Goal: Task Accomplishment & Management: Use online tool/utility

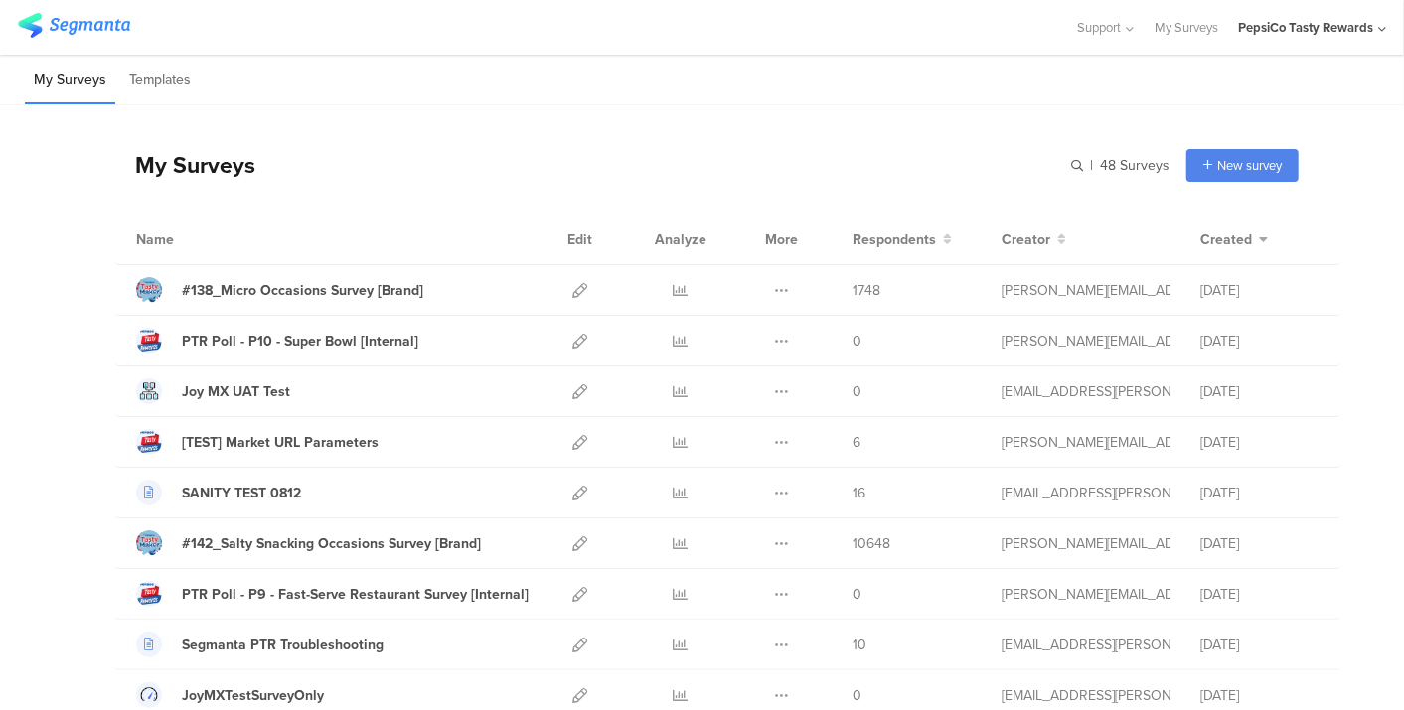
scroll to position [1822, 0]
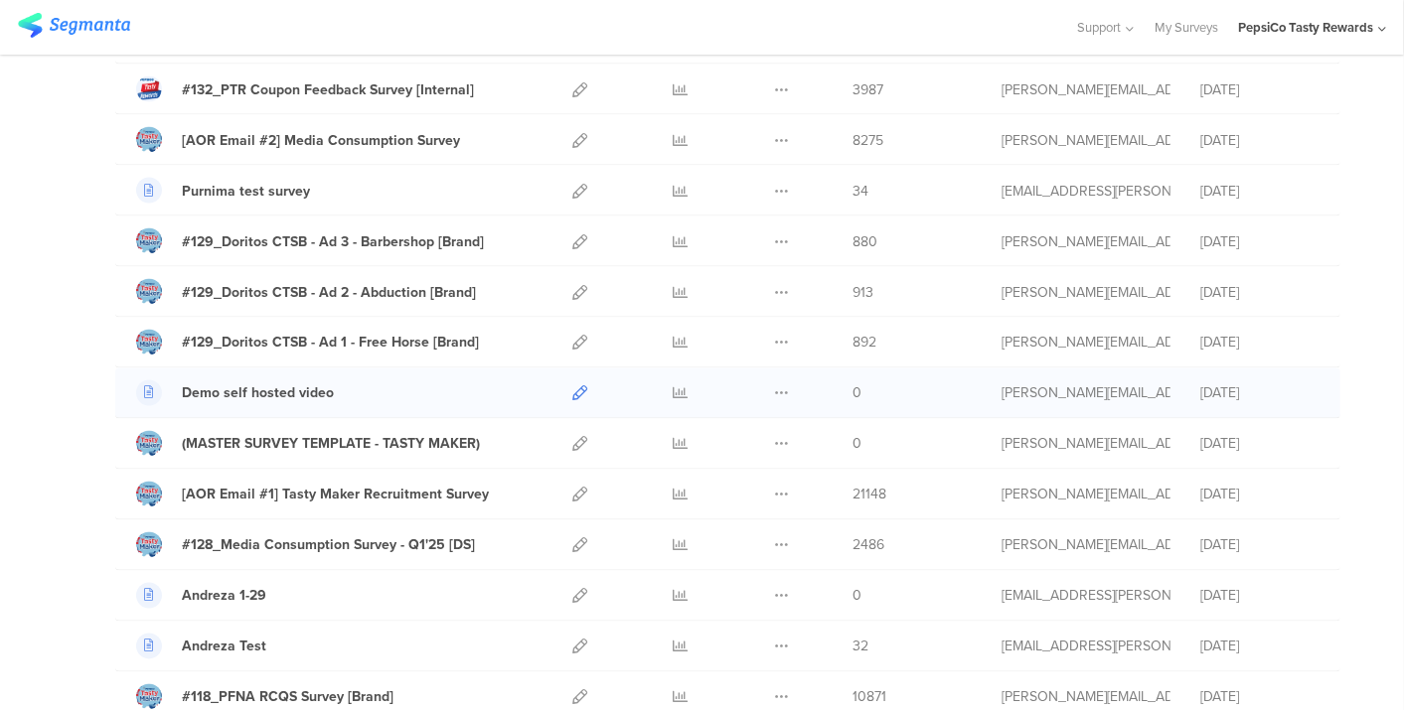
click at [572, 386] on icon at bounding box center [579, 393] width 15 height 15
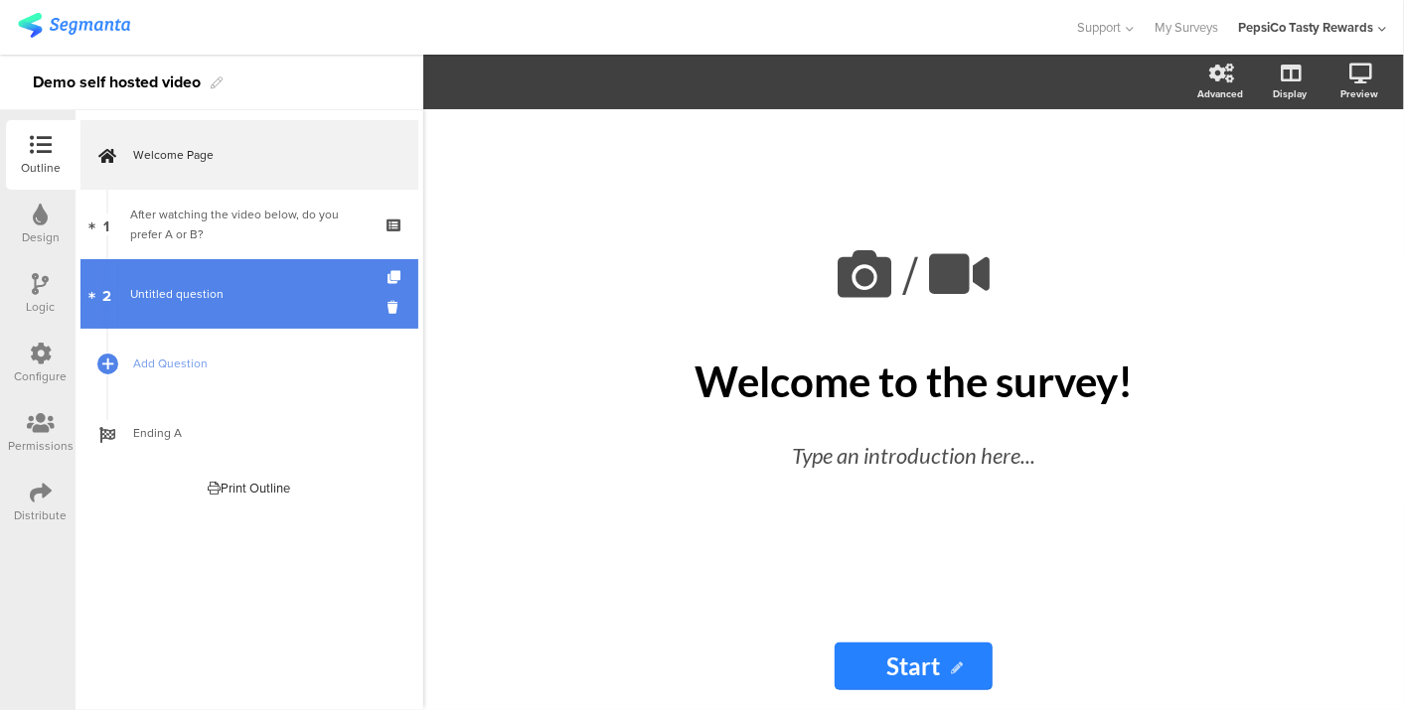
click at [267, 304] on link "2 Untitled question" at bounding box center [249, 294] width 338 height 70
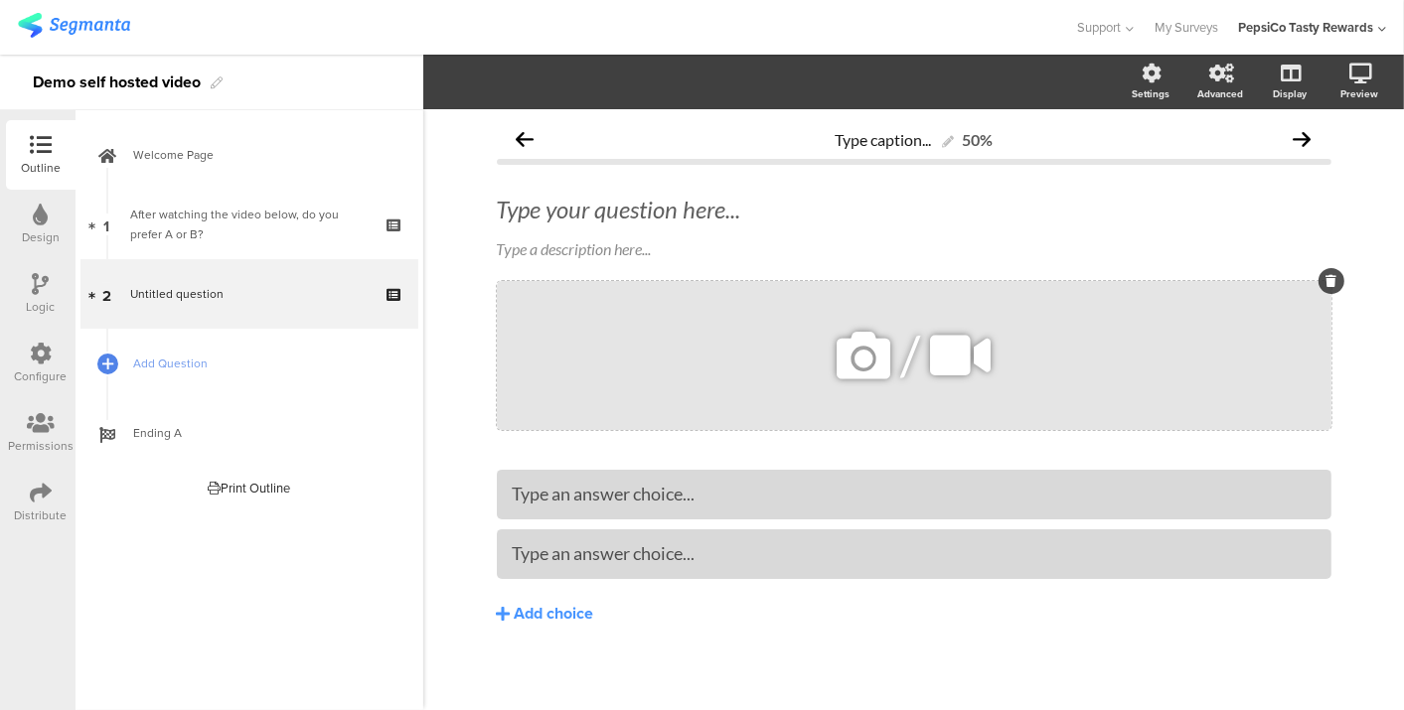
click at [956, 356] on icon at bounding box center [960, 356] width 75 height 68
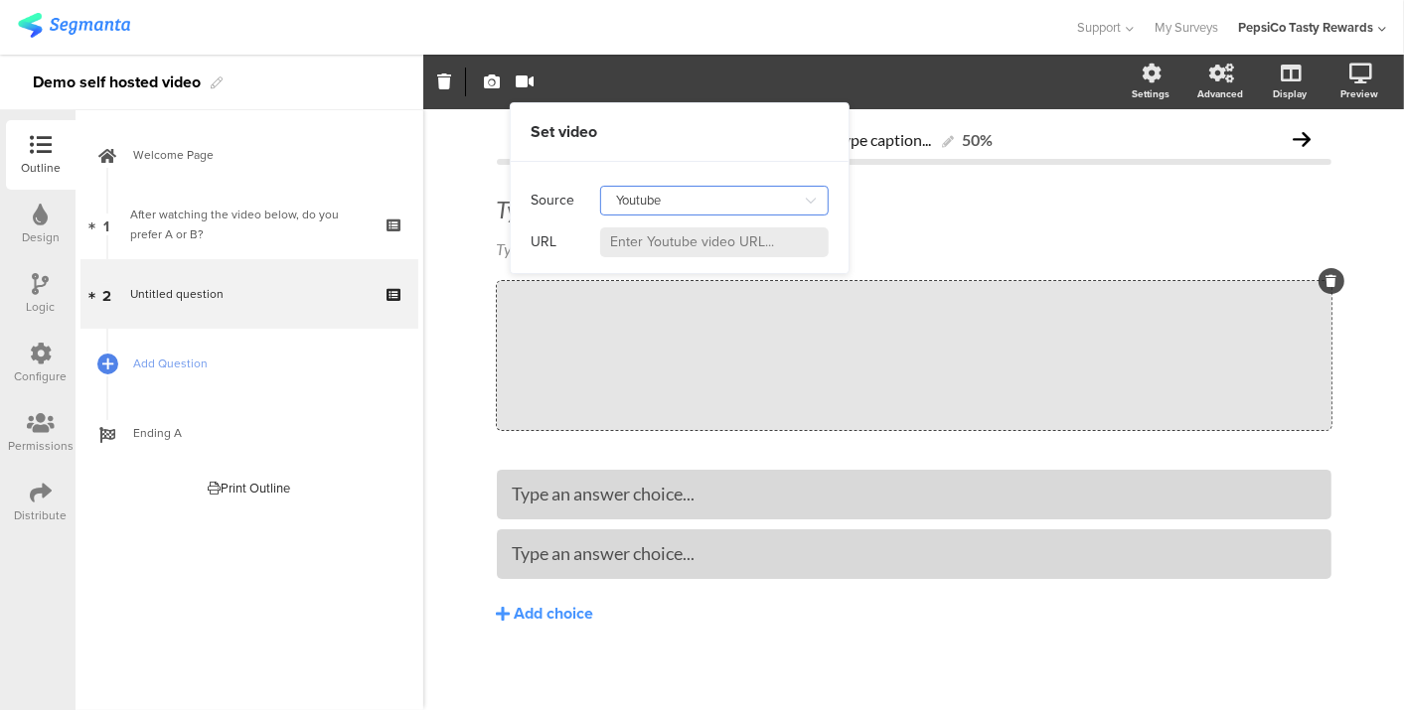
click at [674, 206] on input "Youtube" at bounding box center [714, 201] width 228 height 30
click at [663, 269] on div "Self hosted video" at bounding box center [674, 285] width 107 height 34
type input "Self hosted video"
click at [661, 251] on input at bounding box center [714, 243] width 228 height 30
paste input "[URL][DOMAIN_NAME]"
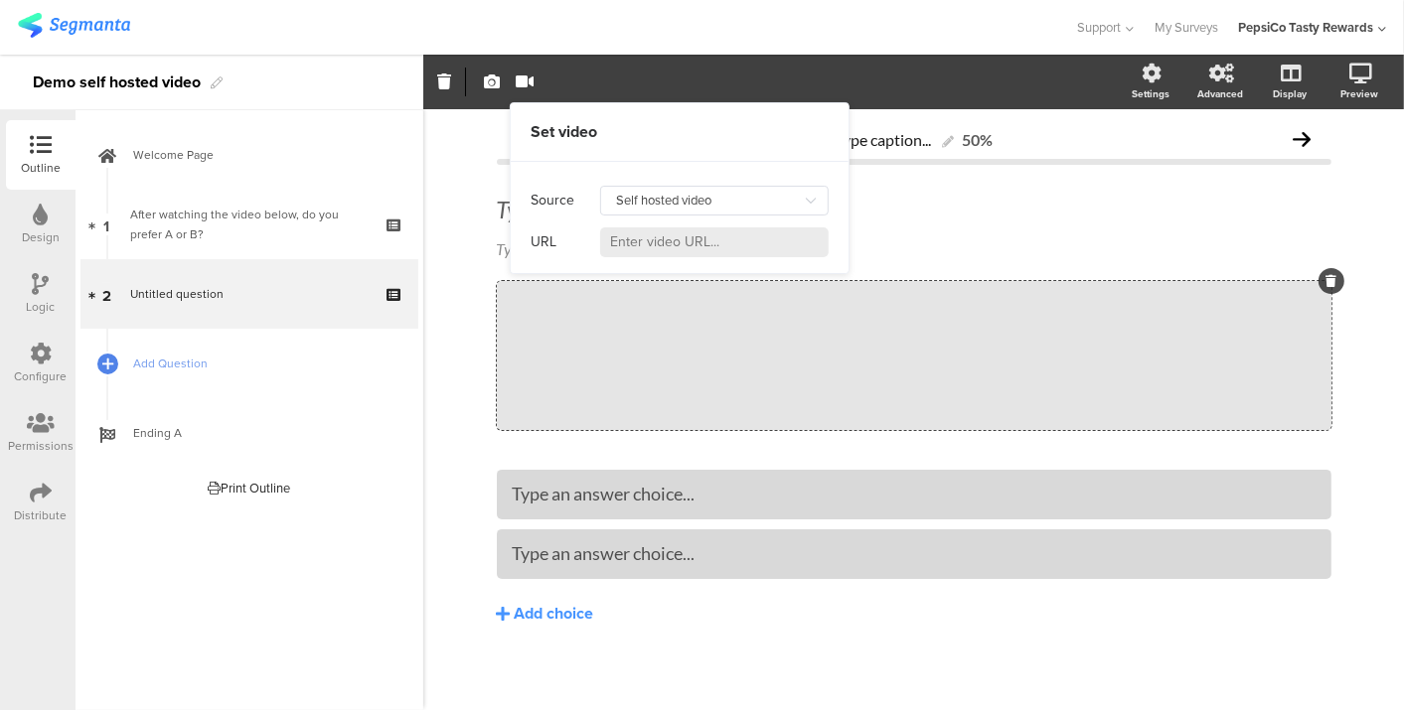
type input "[URL][DOMAIN_NAME]"
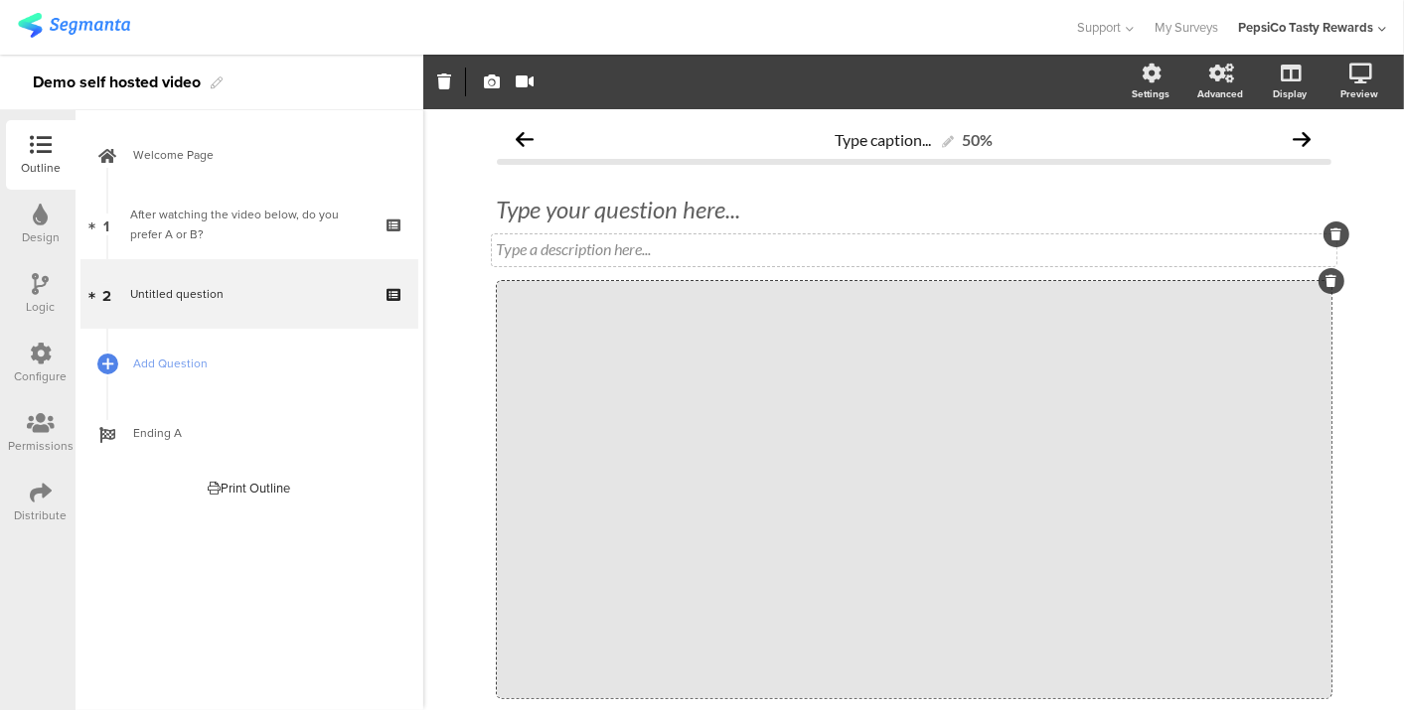
click at [985, 254] on div "Type a description here..." at bounding box center [914, 250] width 844 height 32
click at [1378, 318] on div "Type caption... 50% Type your question here... Type a description here... /" at bounding box center [913, 547] width 981 height 877
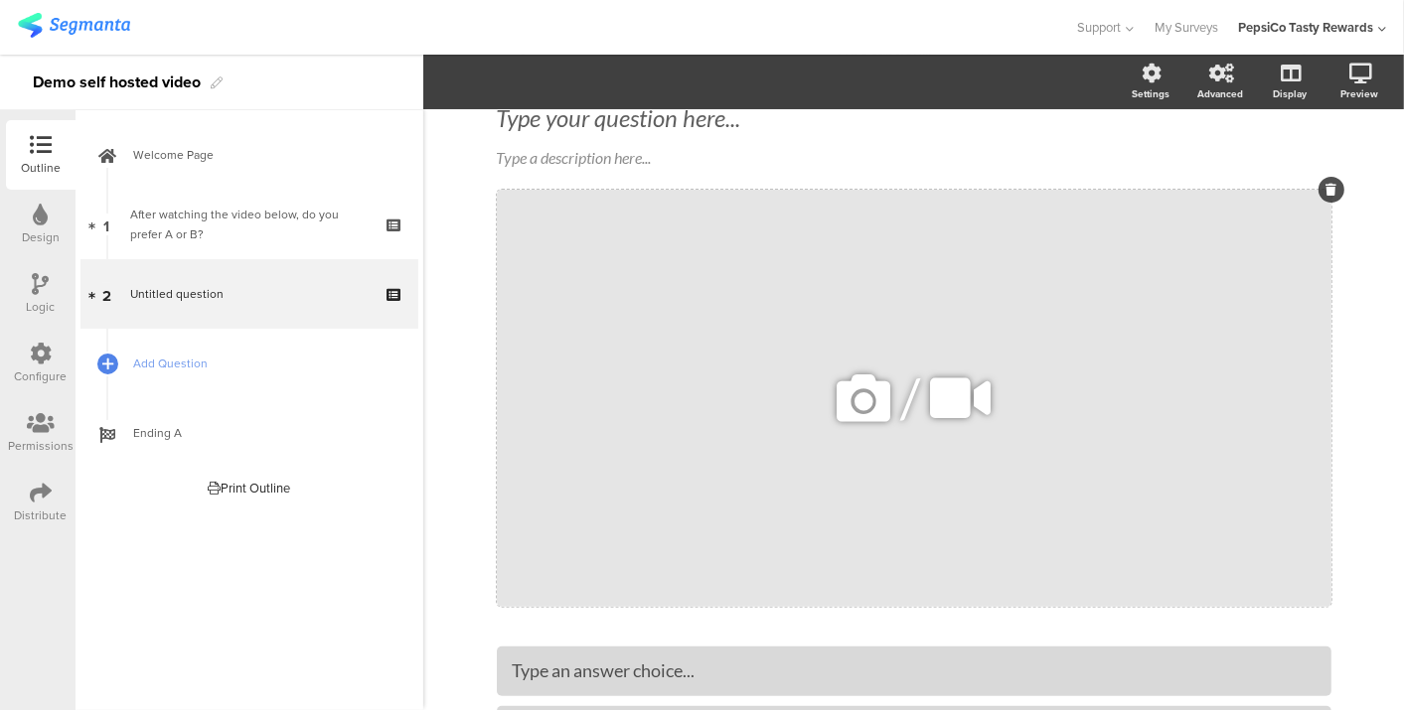
scroll to position [92, 0]
click at [1264, 181] on link at bounding box center [1288, 179] width 49 height 33
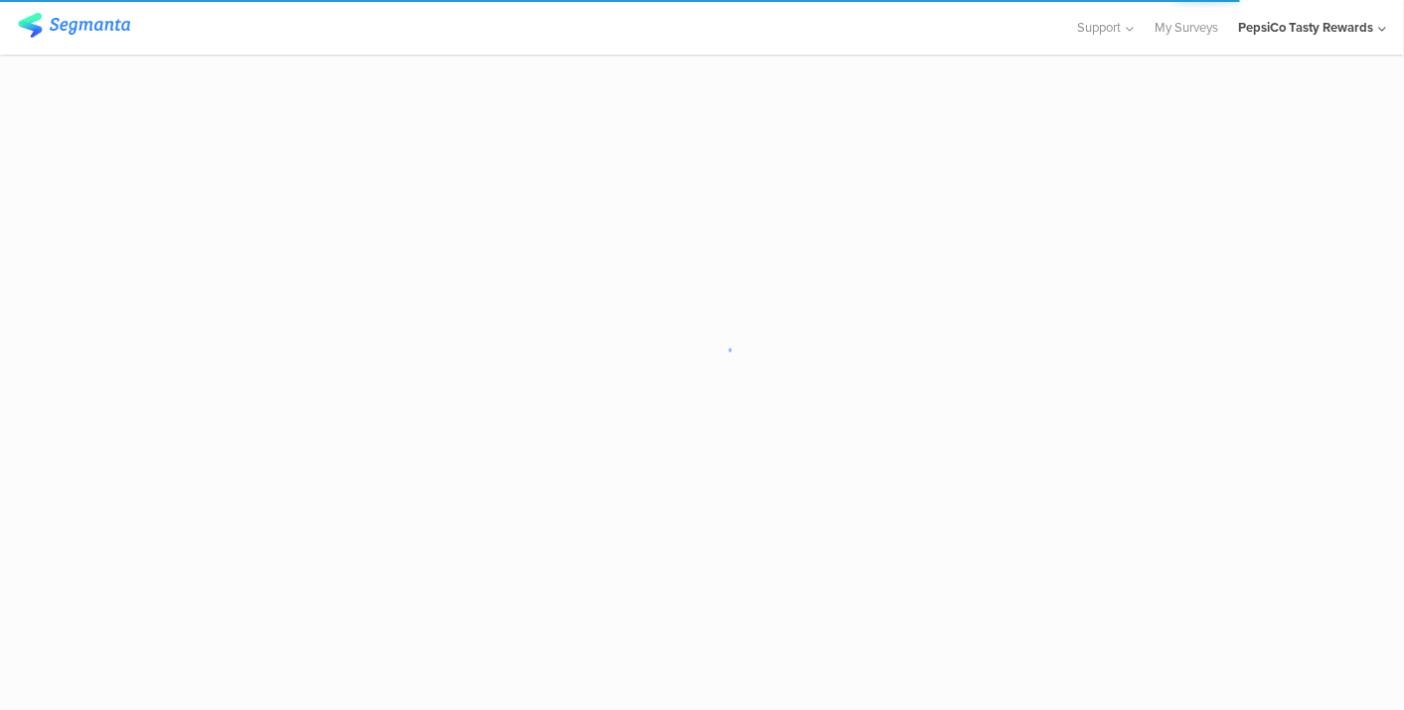
click at [1354, 29] on div "PepsiCo Tasty Rewards" at bounding box center [1305, 27] width 135 height 19
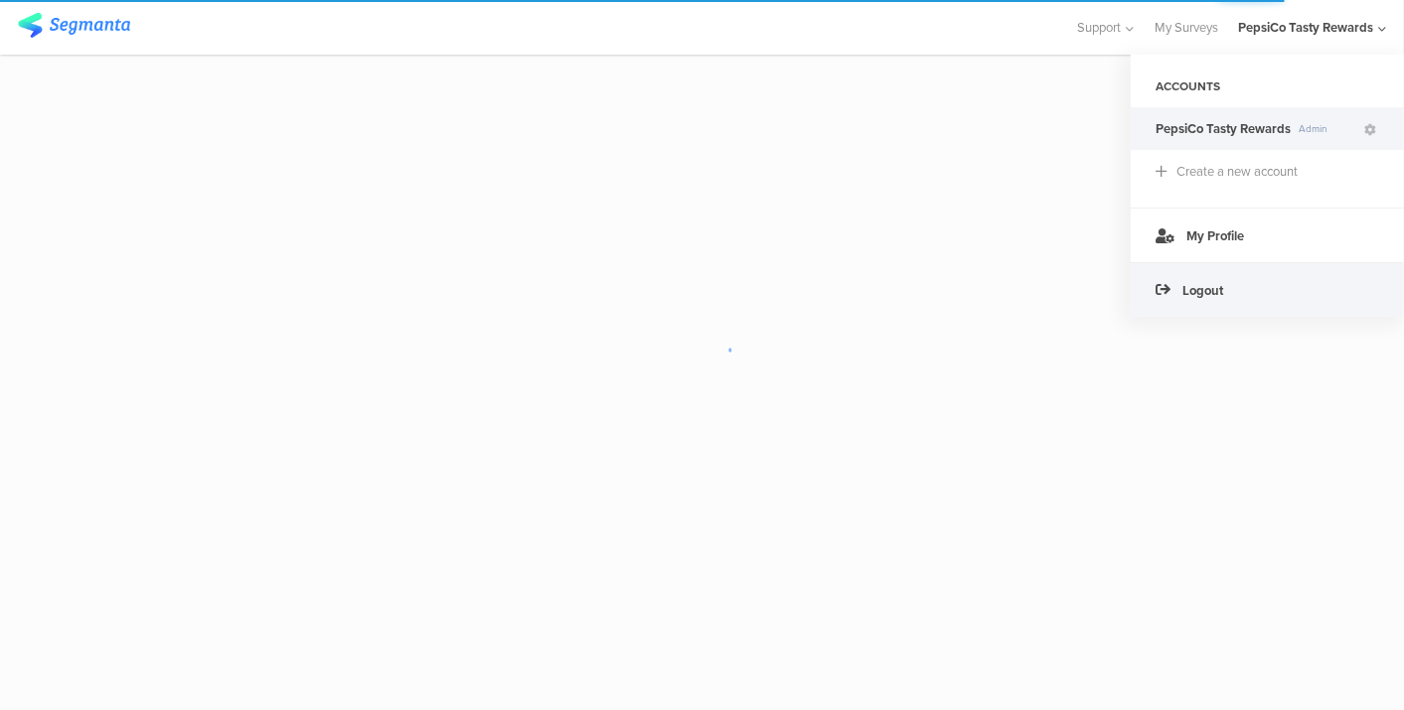
click at [1225, 277] on div "Logout" at bounding box center [1267, 289] width 273 height 55
